Goal: Find contact information: Find contact information

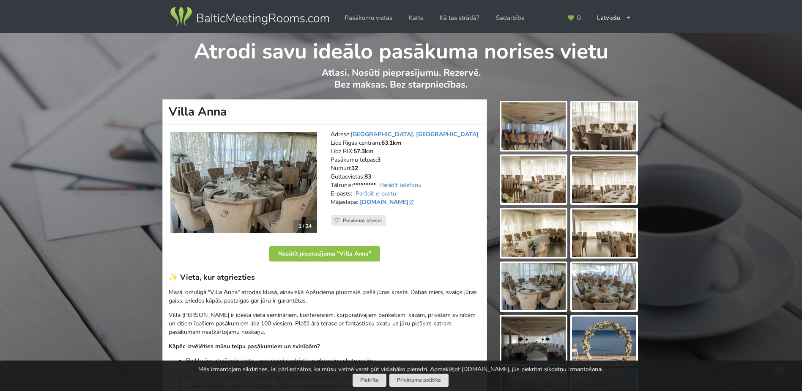
scroll to position [169, 0]
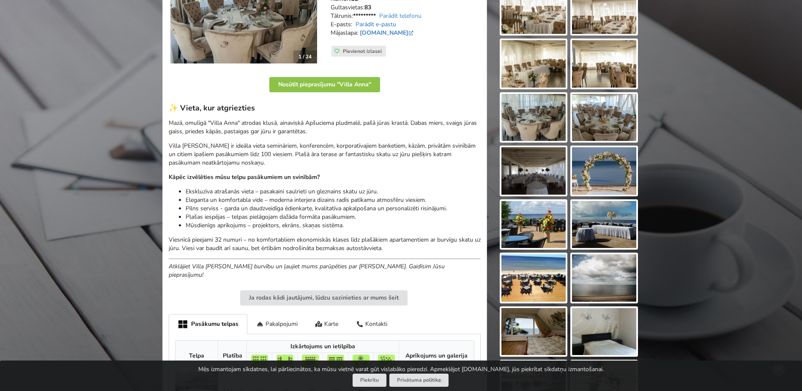
click at [386, 25] on link "Parādīt e-pastu" at bounding box center [375, 24] width 41 height 8
drag, startPoint x: 402, startPoint y: 24, endPoint x: 353, endPoint y: 25, distance: 49.0
click at [353, 25] on address "Adrese: [GEOGRAPHIC_DATA], [GEOGRAPHIC_DATA] Līdz Rīgas centram: 63.1km Līdz RI…" at bounding box center [406, 3] width 150 height 85
copy link "[EMAIL_ADDRESS][DOMAIN_NAME]"
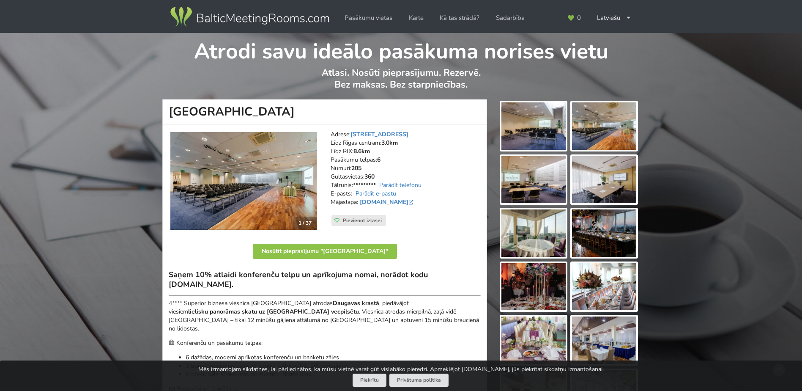
click at [391, 194] on link "Parādīt e-pastu" at bounding box center [375, 193] width 41 height 8
drag, startPoint x: 435, startPoint y: 195, endPoint x: 354, endPoint y: 193, distance: 80.8
click at [354, 193] on address "Adrese: Ķīpsalas iela 2, Rīga Līdz Rīgas centram: 3.0km Līdz RIX: 8.6km Pasākum…" at bounding box center [406, 172] width 150 height 85
copy address "conference@islandehotel.lv"
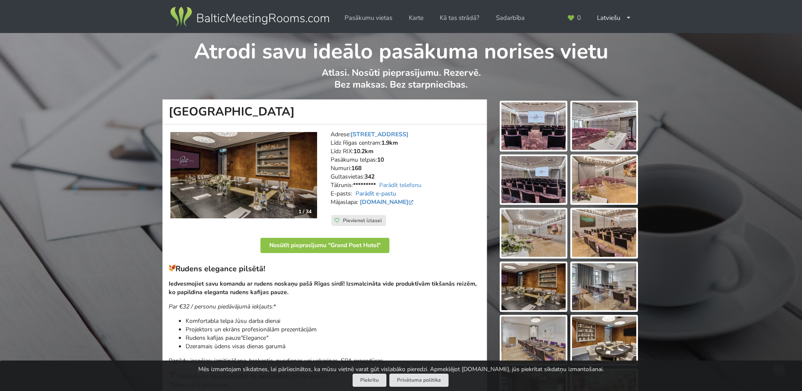
click at [369, 192] on link "Parādīt e-pastu" at bounding box center [375, 193] width 41 height 8
drag, startPoint x: 446, startPoint y: 195, endPoint x: 357, endPoint y: 193, distance: 89.2
click at [357, 193] on address "Adrese: Raiņa bulvāris 5/6, Rīga Līdz Rīgas centram: 1.9km Līdz RIX: 10.2km Pas…" at bounding box center [406, 172] width 150 height 85
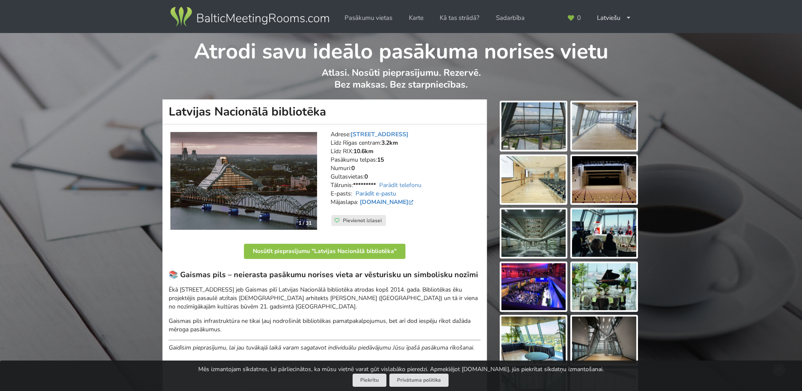
click at [369, 194] on link "Parādīt e-pastu" at bounding box center [375, 193] width 41 height 8
drag, startPoint x: 395, startPoint y: 193, endPoint x: 353, endPoint y: 195, distance: 42.3
click at [353, 195] on address "Adrese: Mūkusalas iela 3, Rīga Līdz Rīgas centram: 3.2km Līdz RIX: 10.6km Pasāk…" at bounding box center [406, 172] width 150 height 85
drag, startPoint x: 353, startPoint y: 195, endPoint x: 401, endPoint y: 196, distance: 48.2
click at [401, 196] on address "Adrese: Mūkusalas iela 3, Rīga Līdz Rīgas centram: 3.2km Līdz RIX: 10.6km Pasāk…" at bounding box center [406, 172] width 150 height 85
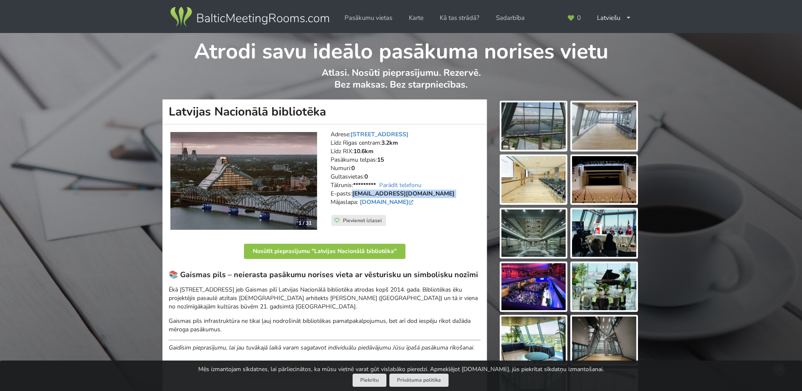
drag, startPoint x: 395, startPoint y: 192, endPoint x: 355, endPoint y: 192, distance: 40.6
click at [355, 192] on address "Adrese: Mūkusalas iela 3, Rīga Līdz Rīgas centram: 3.2km Līdz RIX: 10.6km Pasāk…" at bounding box center [406, 172] width 150 height 85
copy address "norises@lnb.lv"
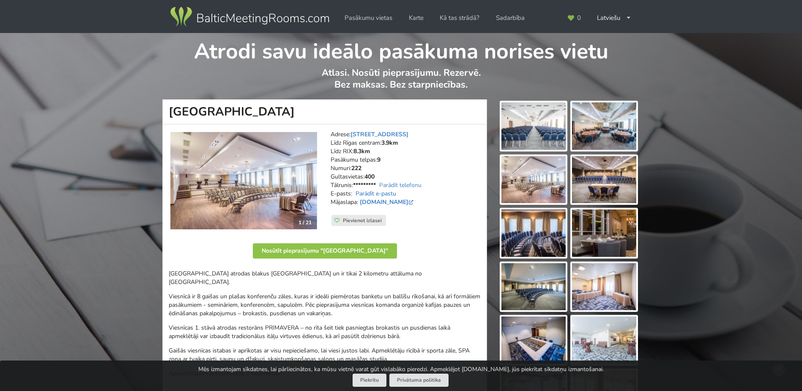
click at [390, 194] on link "Parādīt e-pastu" at bounding box center [375, 193] width 41 height 8
drag, startPoint x: 404, startPoint y: 193, endPoint x: 355, endPoint y: 191, distance: 49.5
click at [355, 191] on address "Adrese: Slokas iela 1, Rīga Līdz Rīgas centram: 3.9km Līdz RIX: 8.3km Pasākumu …" at bounding box center [406, 172] width 150 height 85
copy address "sales@bellevue.lv"
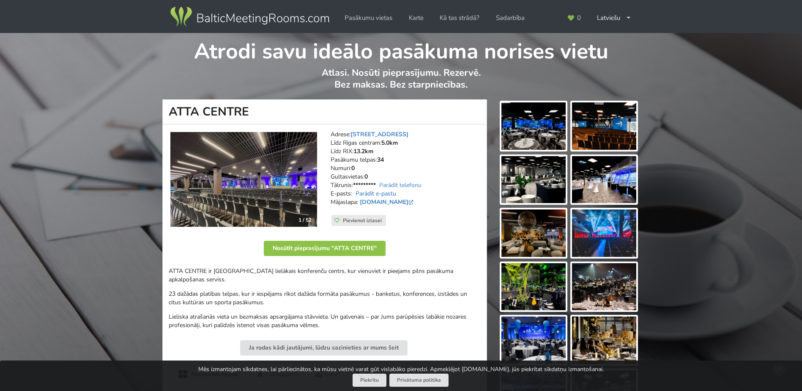
click at [377, 191] on link "Parādīt e-pastu" at bounding box center [375, 193] width 41 height 8
drag, startPoint x: 410, startPoint y: 191, endPoint x: 354, endPoint y: 191, distance: 56.2
click at [354, 191] on address "Adrese: Krasta iela 60, Rīga Līdz Rīgas centram: 5.0km Līdz RIX: 13.2km Pasākum…" at bounding box center [406, 172] width 150 height 85
copy link "info@attacentre.com"
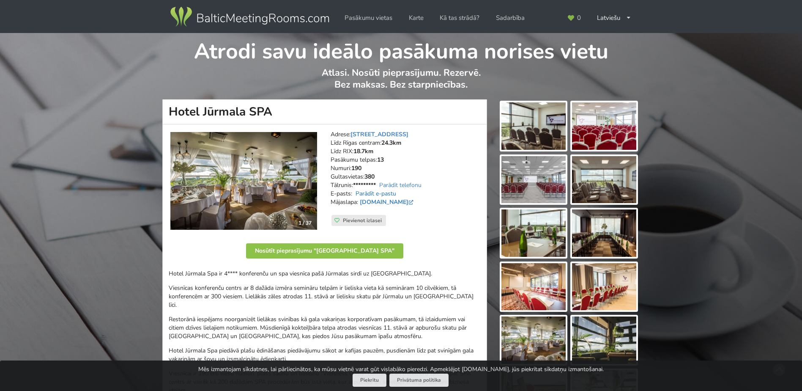
click at [376, 195] on link "Parādīt e-pastu" at bounding box center [375, 193] width 41 height 8
drag, startPoint x: 438, startPoint y: 193, endPoint x: 354, endPoint y: 193, distance: 83.7
click at [354, 193] on address "Adrese: [STREET_ADDRESS][PERSON_NAME] Līdz Rīgas centram: 24.3km Līdz RIX: 18.7…" at bounding box center [406, 172] width 150 height 85
copy address "[EMAIL_ADDRESS][DOMAIN_NAME]"
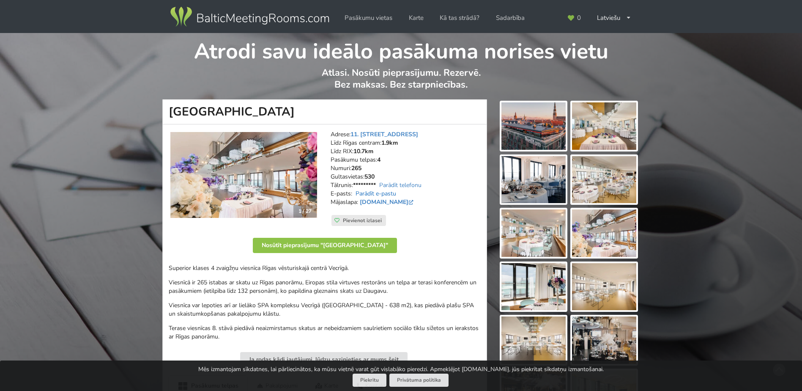
click at [392, 194] on link "Parādīt e-pastu" at bounding box center [375, 193] width 41 height 8
drag, startPoint x: 448, startPoint y: 192, endPoint x: 355, endPoint y: 193, distance: 93.0
click at [355, 193] on address "Adrese: 11. novembra krastmala 33, [GEOGRAPHIC_DATA]: 1.9km Līdz RIX: 10.7km [G…" at bounding box center [406, 172] width 150 height 85
copy link "[EMAIL_ADDRESS][DOMAIN_NAME]"
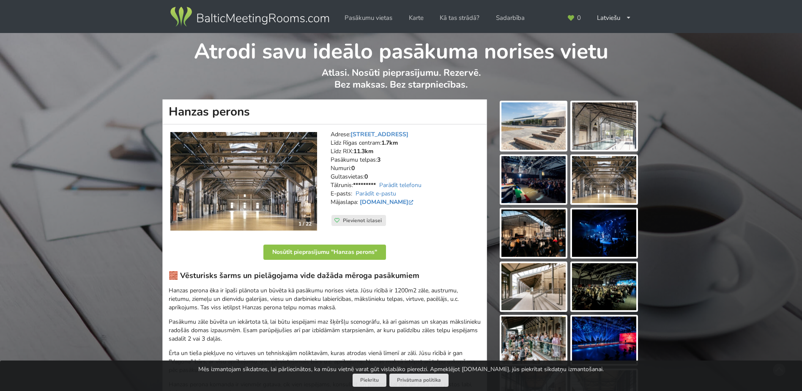
click at [377, 194] on link "Parādīt e-pastu" at bounding box center [375, 193] width 41 height 8
drag, startPoint x: 414, startPoint y: 192, endPoint x: 354, endPoint y: 190, distance: 60.5
click at [354, 190] on address "Adrese: Hanzas iela 16A, Rīga Līdz Rīgas centram: 1.7km Līdz RIX: 11.3km Pasāku…" at bounding box center [406, 172] width 150 height 85
copy link "info@hanzasperons.lv"
